Goal: Task Accomplishment & Management: Use online tool/utility

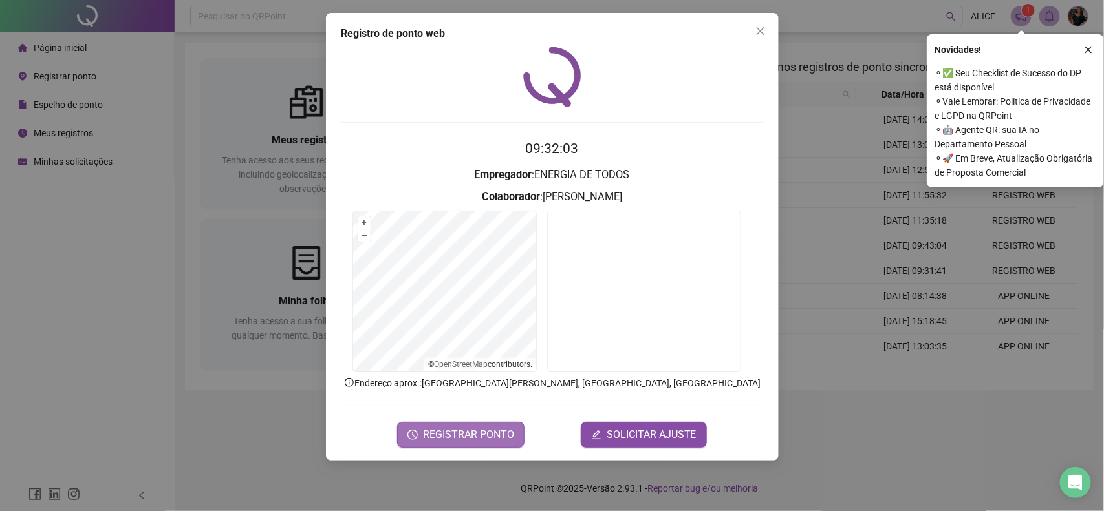
click at [461, 436] on span "REGISTRAR PONTO" at bounding box center [468, 435] width 91 height 16
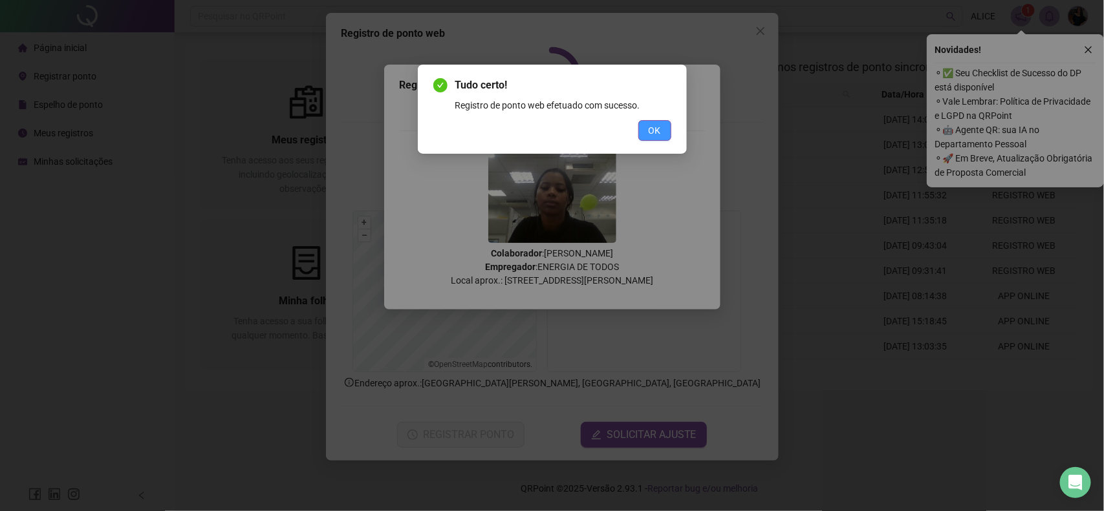
click at [641, 123] on button "OK" at bounding box center [654, 130] width 33 height 21
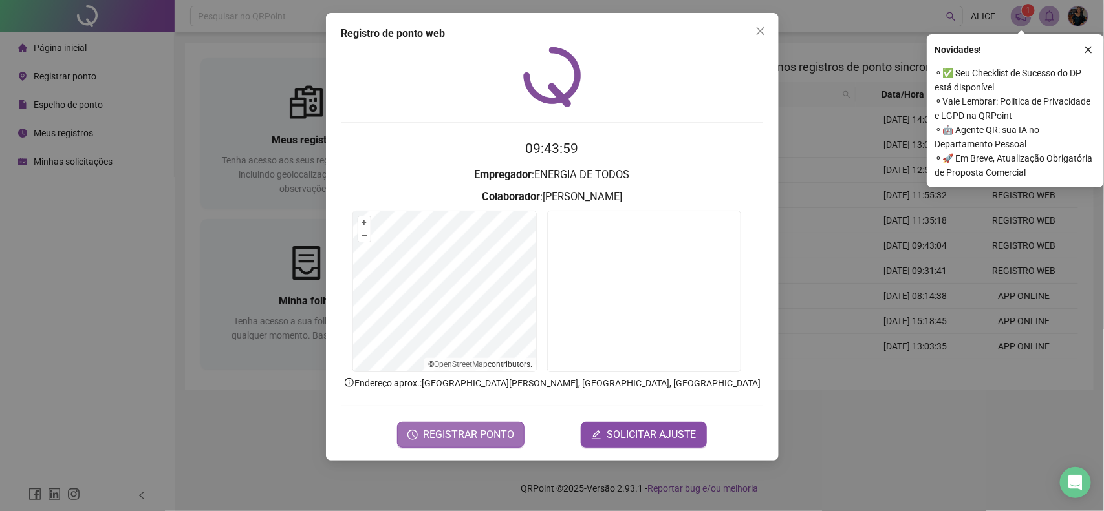
click at [467, 431] on span "REGISTRAR PONTO" at bounding box center [468, 435] width 91 height 16
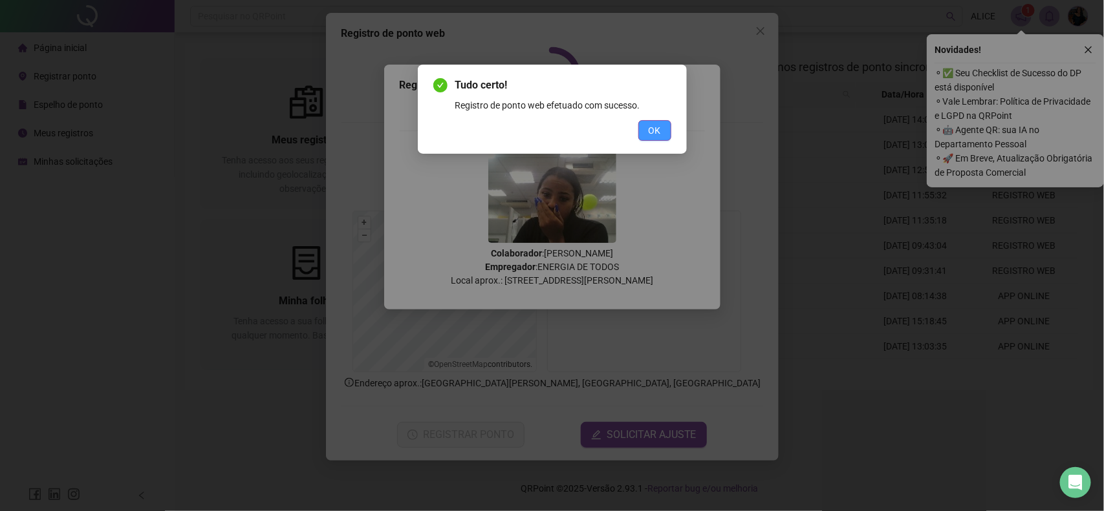
click at [650, 129] on span "OK" at bounding box center [655, 131] width 12 height 14
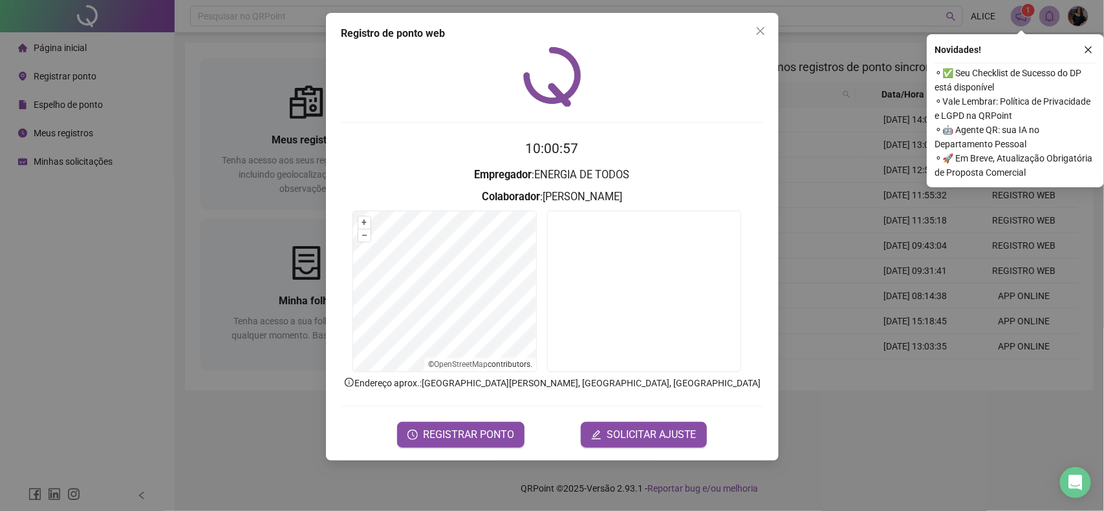
drag, startPoint x: 163, startPoint y: 335, endPoint x: 153, endPoint y: 330, distance: 11.6
click at [163, 336] on div "Registro de ponto web 10:00:57 Empregador : ENERGIA DE TODOS Colaborador : [PER…" at bounding box center [552, 255] width 1104 height 511
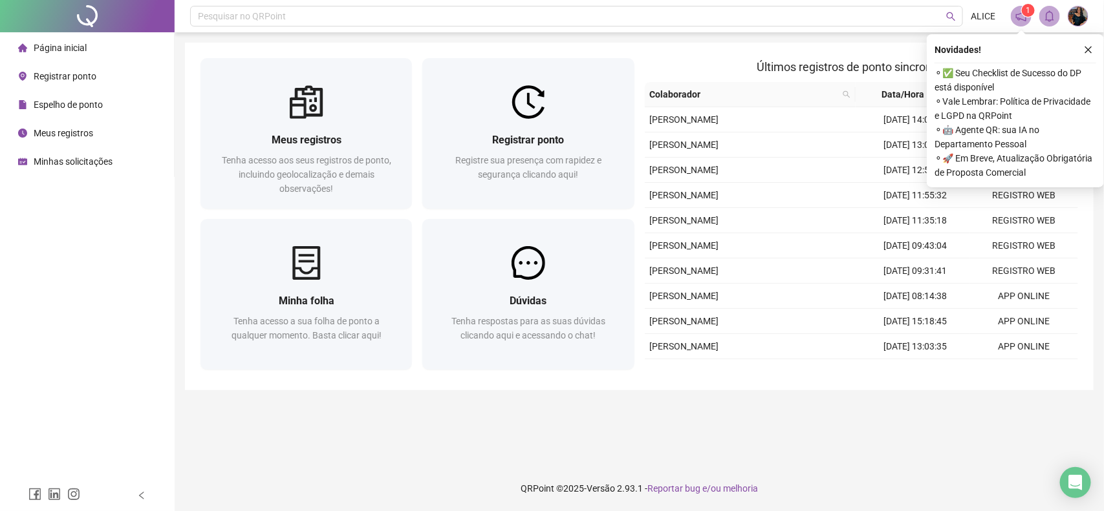
click at [88, 130] on span "Meus registros" at bounding box center [63, 133] width 59 height 10
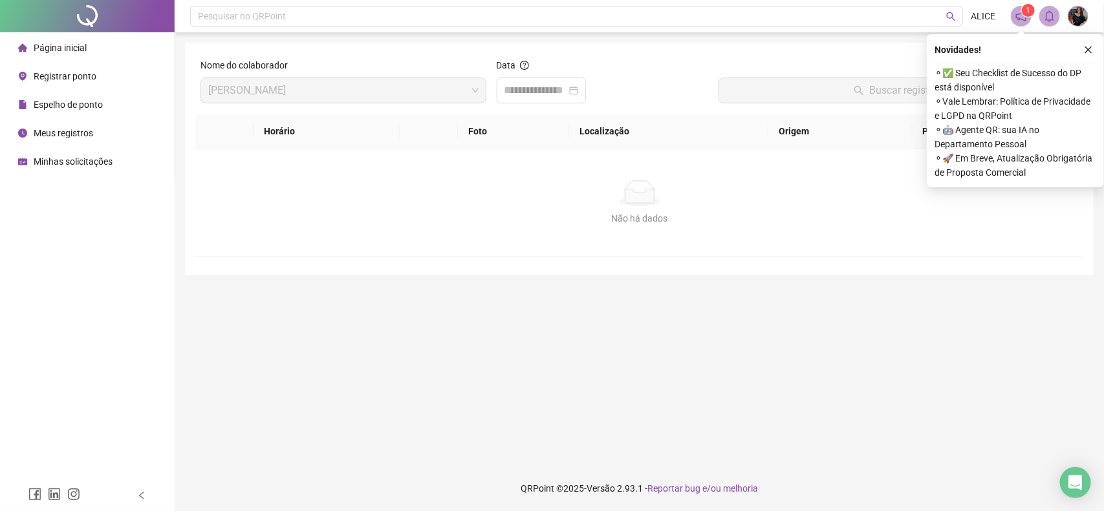
click at [1096, 48] on div "Novidades ! ⚬ ✅ Seu Checklist de Sucesso do DP está disponível ⚬ Vale Lembrar: …" at bounding box center [1015, 110] width 177 height 153
click at [1091, 48] on button "button" at bounding box center [1088, 50] width 16 height 16
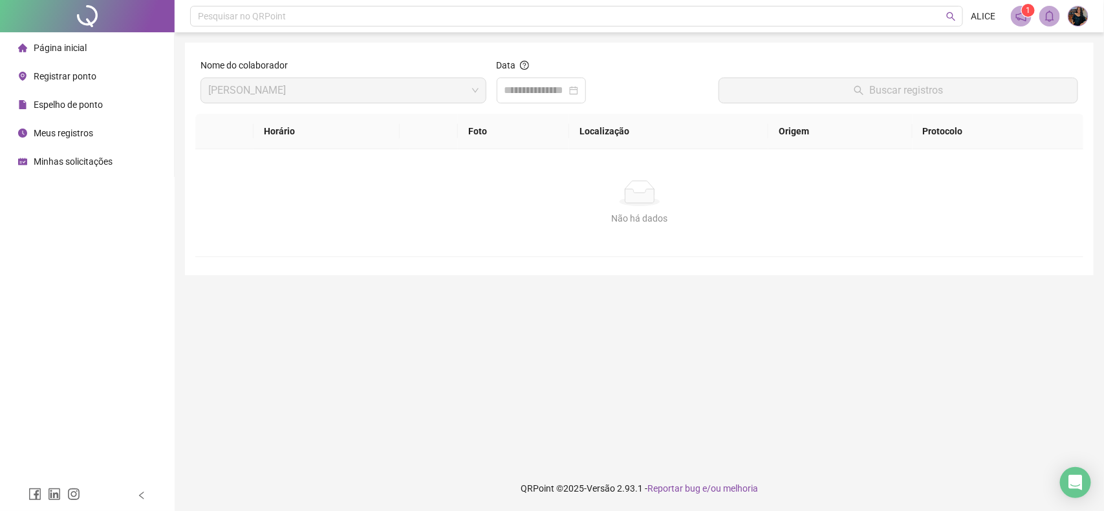
click at [52, 137] on span "Meus registros" at bounding box center [63, 133] width 59 height 10
click at [56, 133] on span "Meus registros" at bounding box center [63, 133] width 59 height 10
drag, startPoint x: 39, startPoint y: 102, endPoint x: 40, endPoint y: 76, distance: 25.9
click at [39, 100] on span "Espelho de ponto" at bounding box center [68, 105] width 69 height 10
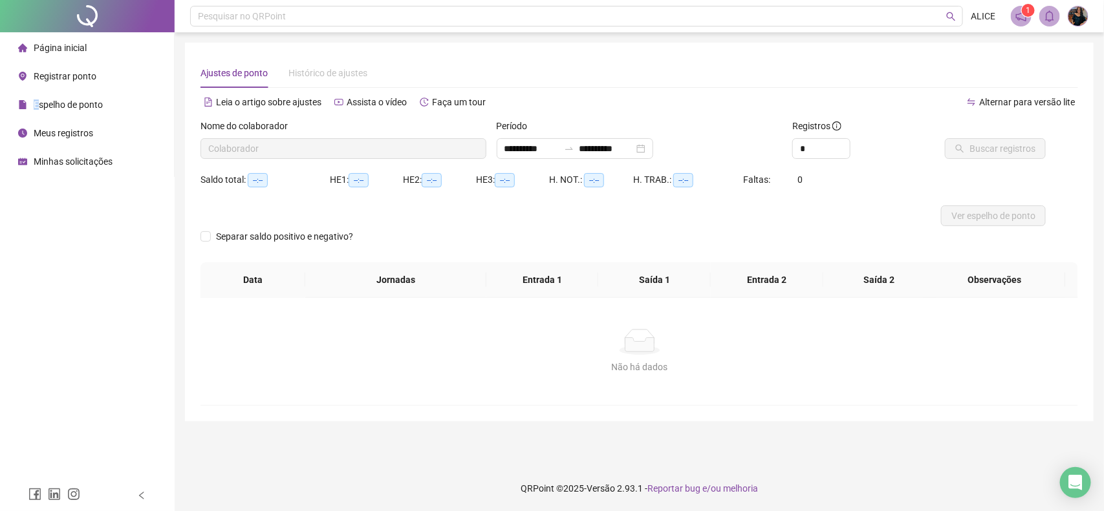
type input "**********"
click at [43, 70] on div "Registrar ponto" at bounding box center [57, 76] width 78 height 26
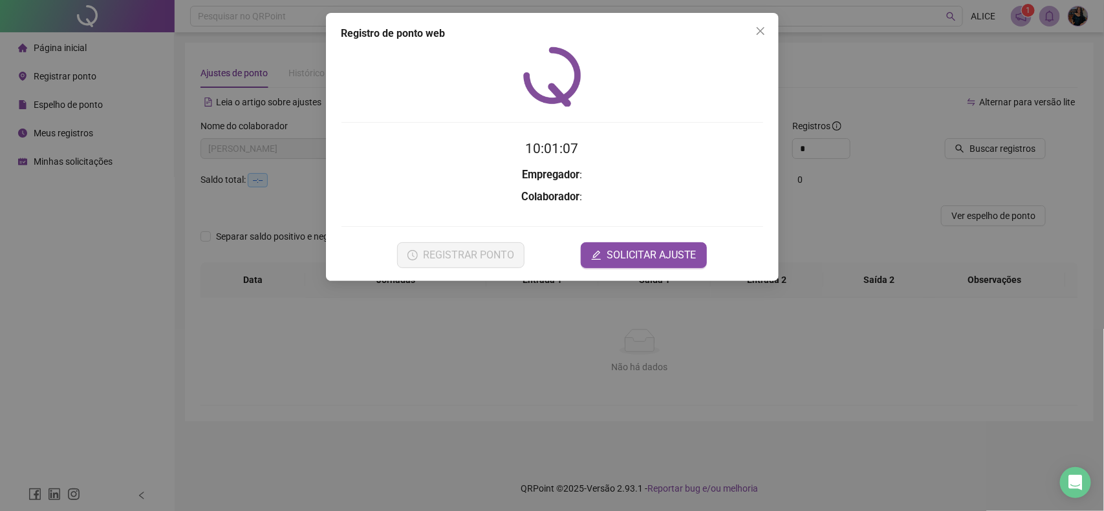
click at [59, 50] on div "Registro de ponto web 10:01:07 Empregador : Colaborador : REGISTRAR PONTO SOLIC…" at bounding box center [552, 255] width 1104 height 511
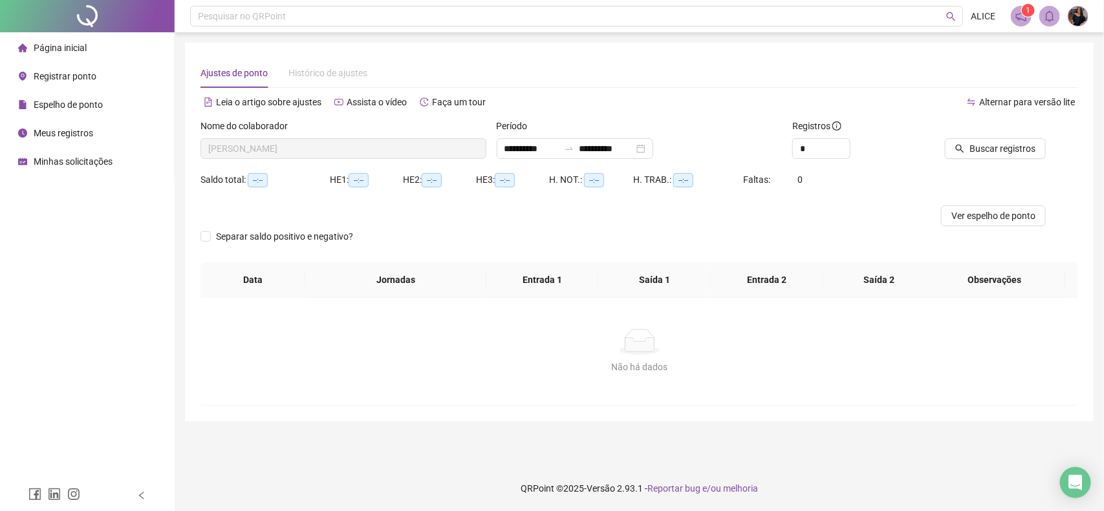
click at [65, 71] on span "Registrar ponto" at bounding box center [65, 76] width 63 height 10
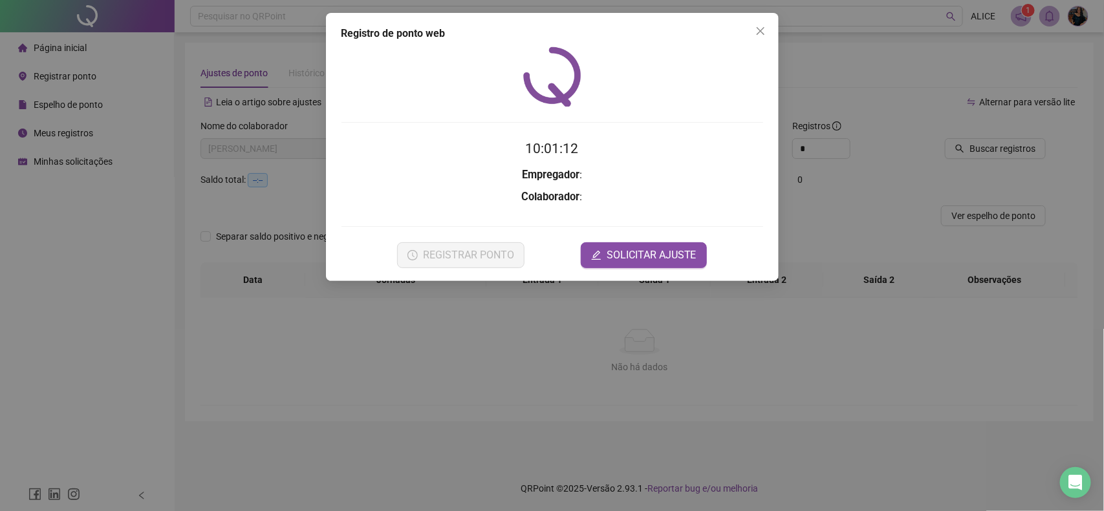
click at [302, 195] on div "Registro de ponto web 10:01:12 Empregador : Colaborador : REGISTRAR PONTO SOLIC…" at bounding box center [552, 255] width 1104 height 511
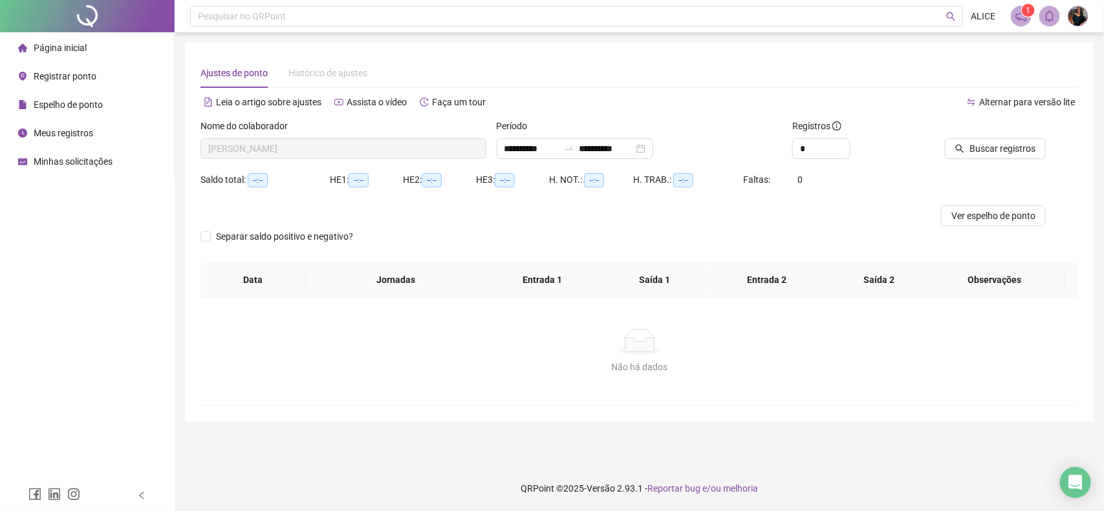
click at [62, 78] on span "Registrar ponto" at bounding box center [65, 76] width 63 height 10
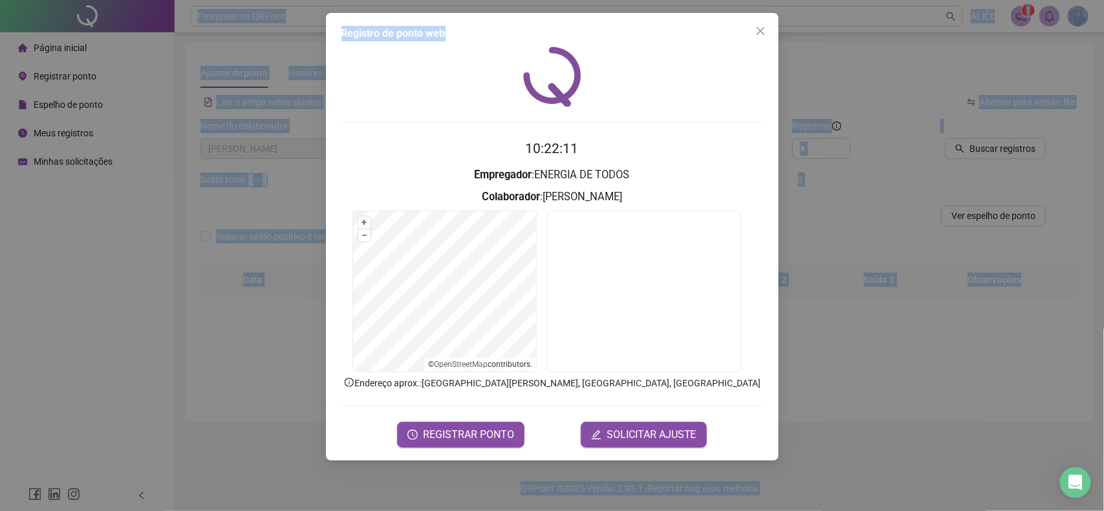
click at [574, 0] on html "**********" at bounding box center [552, 255] width 1104 height 511
